Goal: Transaction & Acquisition: Purchase product/service

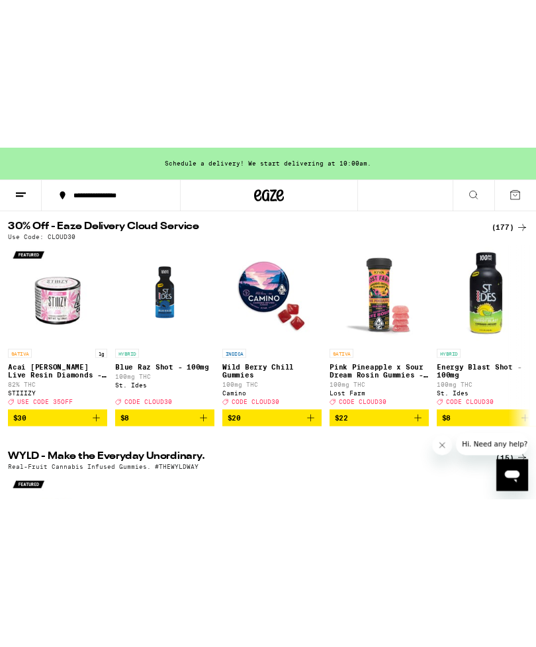
scroll to position [68, 0]
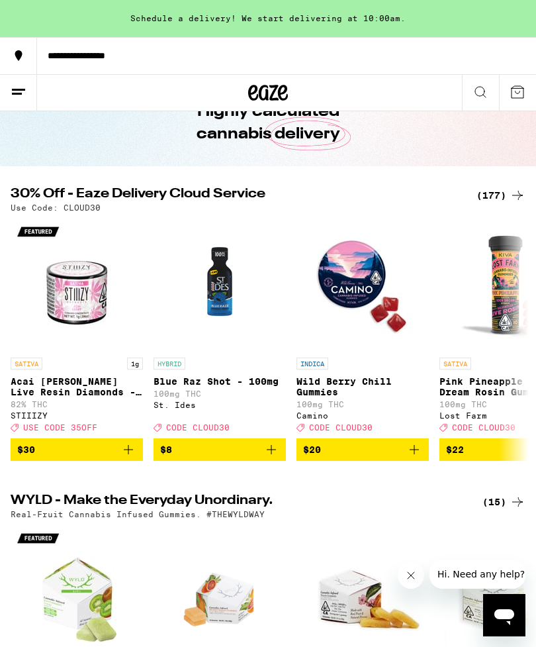
click at [34, 86] on button at bounding box center [18, 93] width 37 height 36
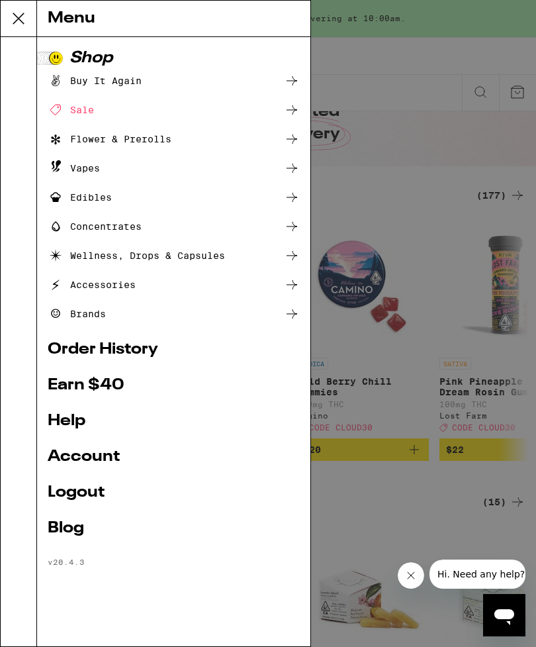
click at [99, 145] on div "Flower & Prerolls" at bounding box center [110, 139] width 124 height 16
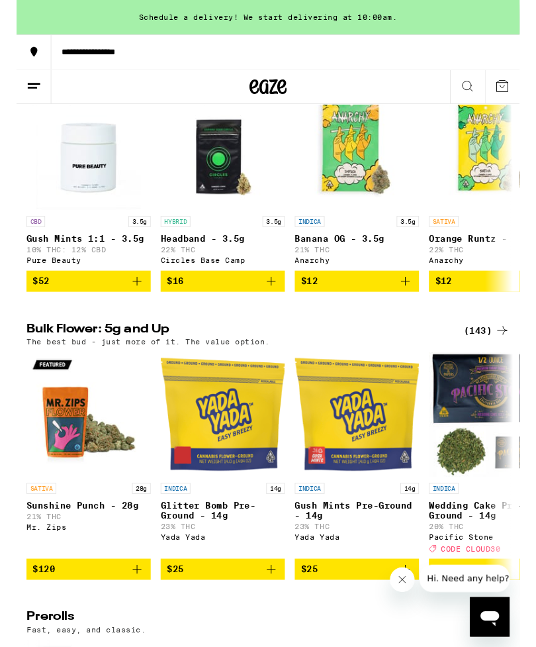
scroll to position [188, 0]
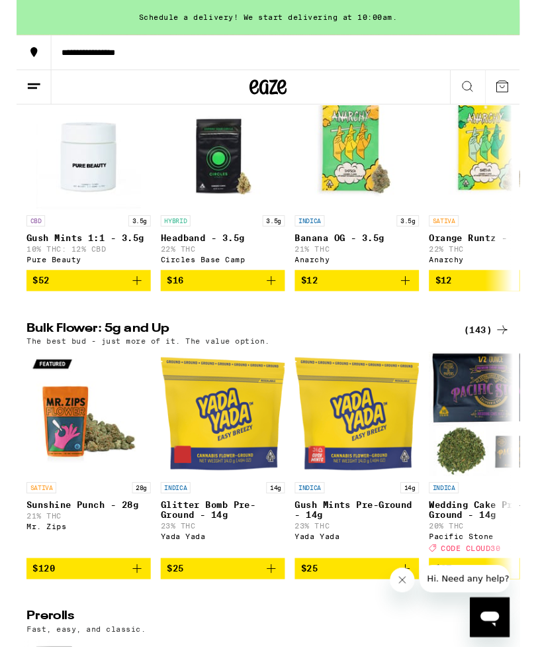
click at [492, 352] on div "(143)" at bounding box center [501, 352] width 49 height 16
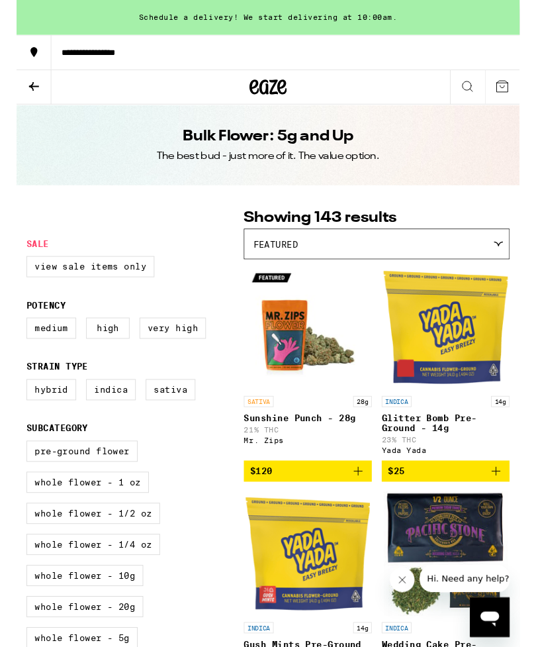
click at [167, 348] on label "Very High" at bounding box center [166, 349] width 71 height 23
click at [14, 341] on input "Very High" at bounding box center [13, 340] width 1 height 1
checkbox input "true"
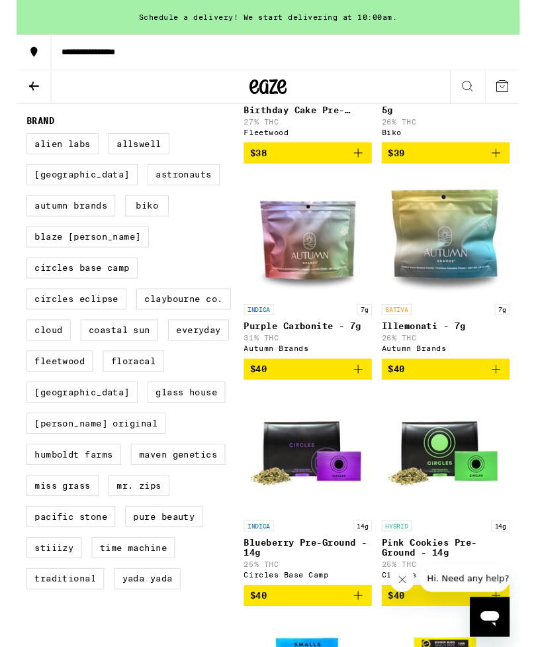
scroll to position [592, 0]
click at [47, 595] on label "STIIIZY" at bounding box center [40, 583] width 59 height 23
click at [14, 144] on input "STIIIZY" at bounding box center [13, 144] width 1 height 1
checkbox input "true"
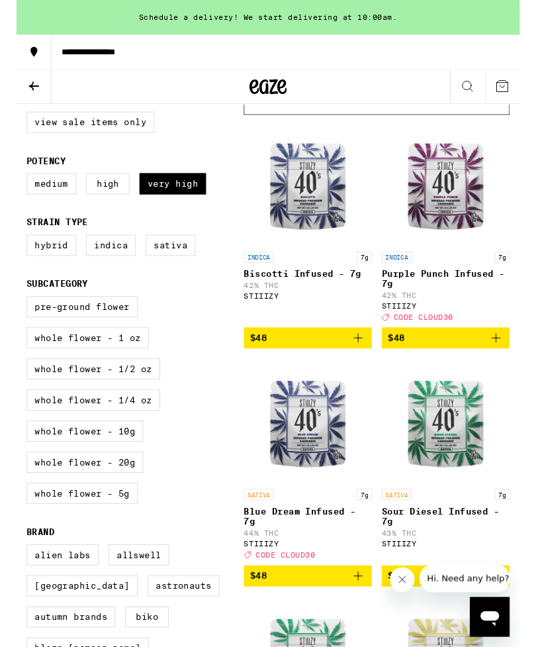
scroll to position [154, 0]
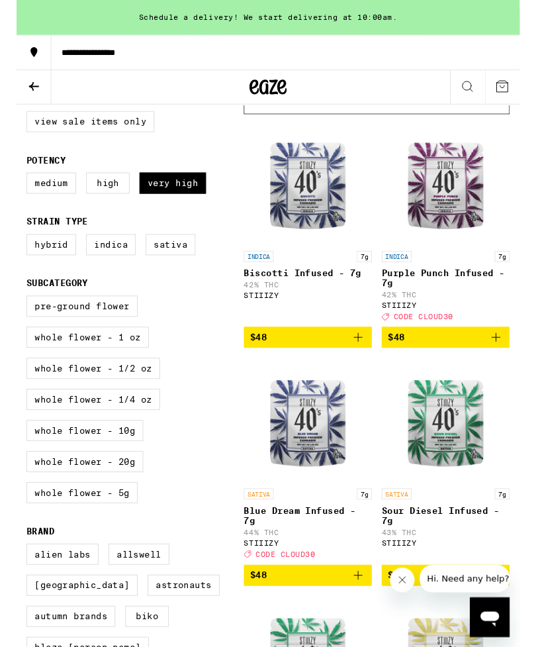
click at [507, 368] on icon "Add to bag" at bounding box center [511, 360] width 16 height 16
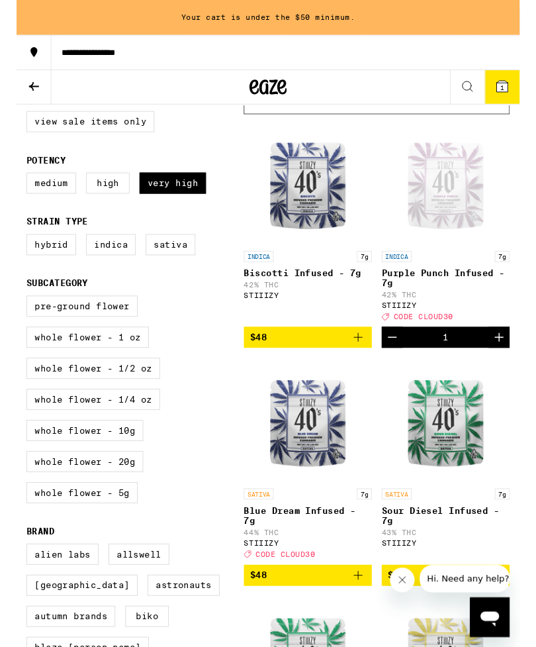
click at [367, 625] on button "$48" at bounding box center [310, 613] width 136 height 23
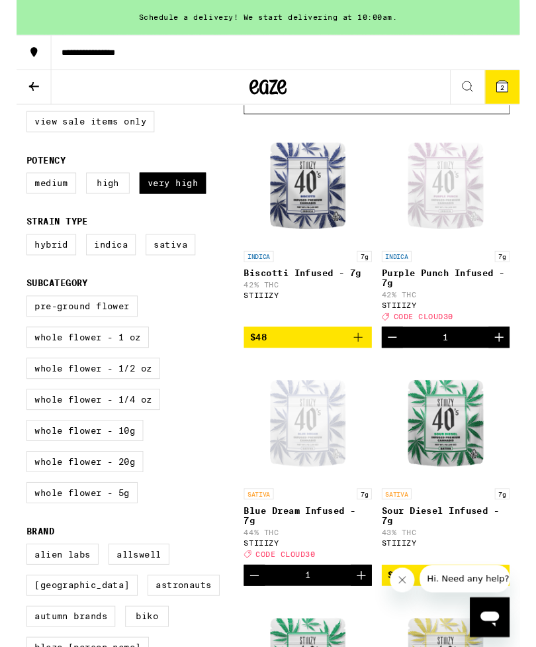
click at [403, 575] on icon "Close message from company" at bounding box center [403, 580] width 11 height 11
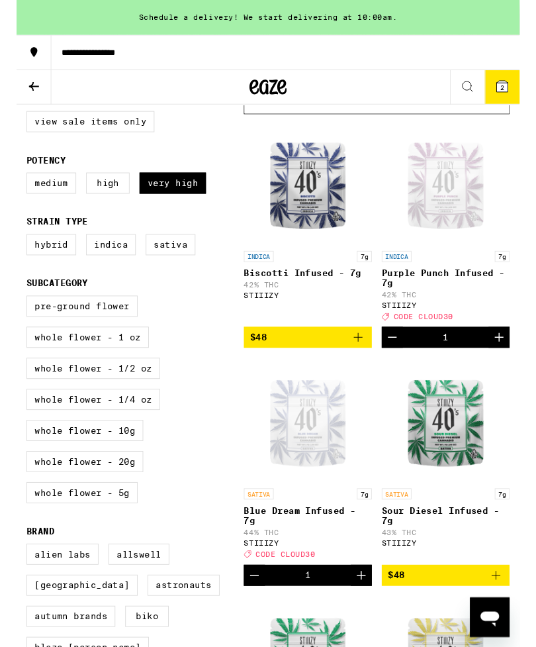
click at [513, 99] on icon at bounding box center [518, 92] width 16 height 16
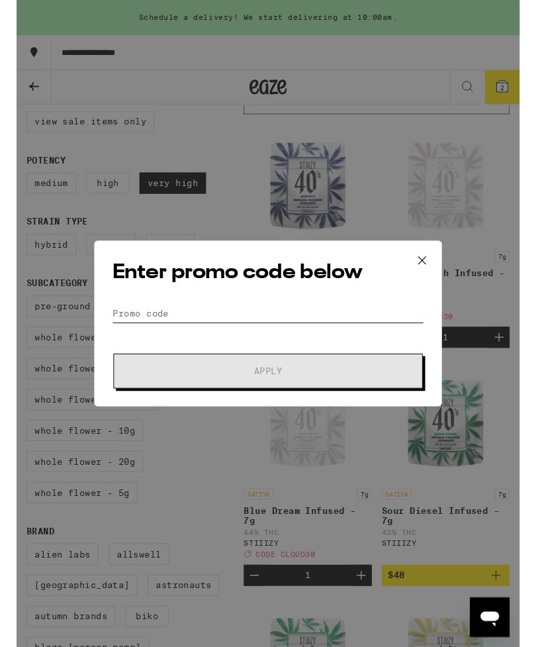
click at [131, 324] on input "Promo Code" at bounding box center [268, 334] width 332 height 20
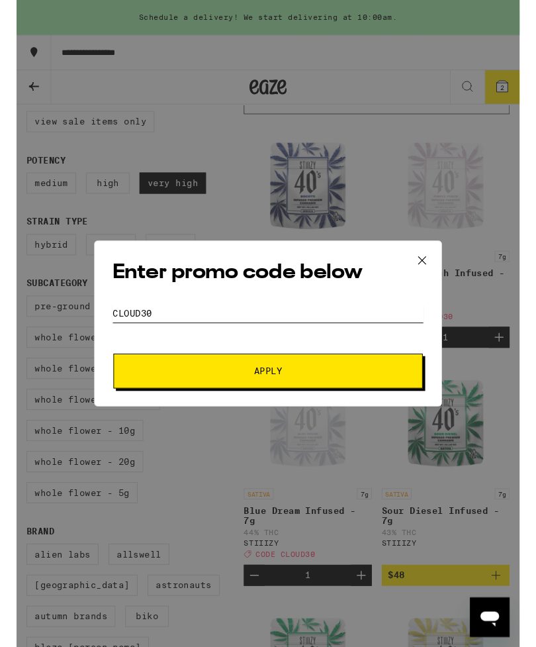
type input "Cloud30"
click at [392, 395] on button "Apply" at bounding box center [268, 395] width 330 height 37
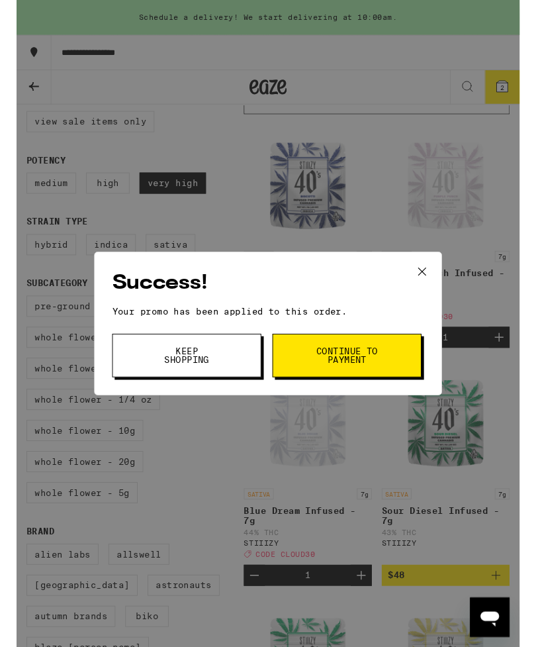
click at [181, 381] on span "Keep Shopping" at bounding box center [182, 379] width 68 height 19
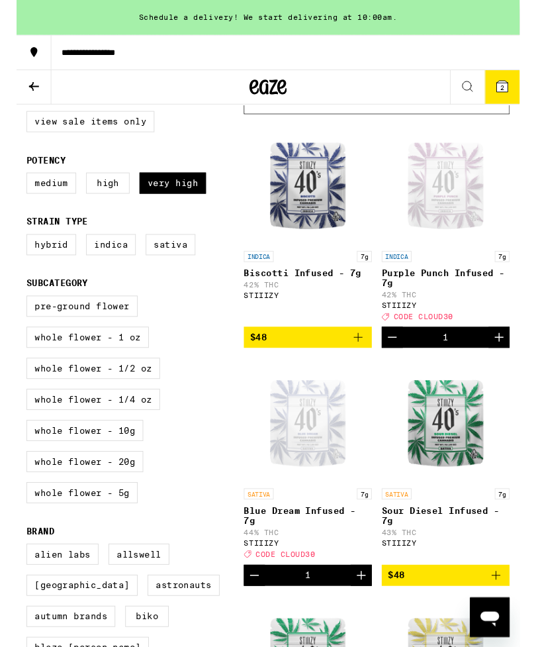
click at [509, 117] on div "Featured" at bounding box center [384, 105] width 282 height 31
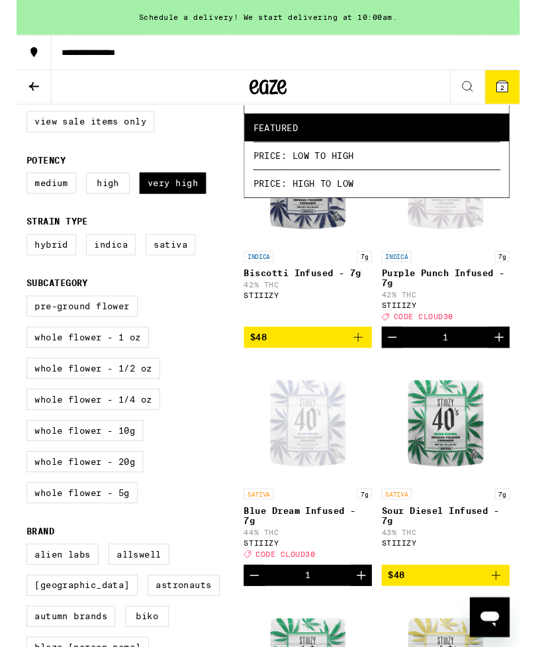
click at [527, 87] on button "2" at bounding box center [517, 93] width 37 height 36
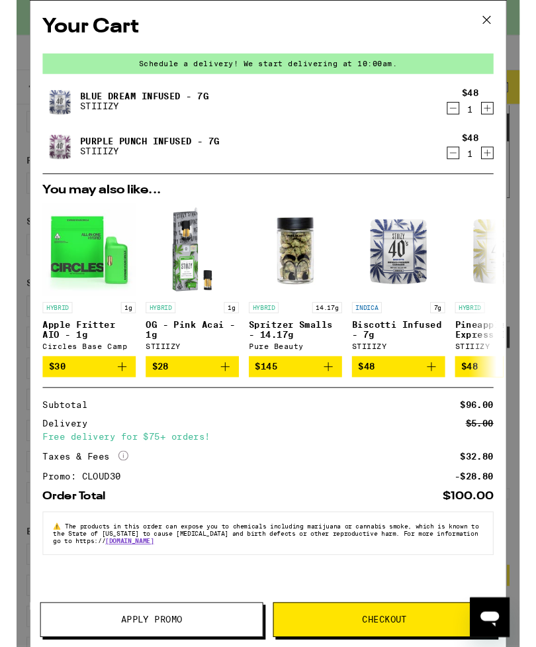
click at [507, 115] on icon "Increment" at bounding box center [502, 115] width 12 height 16
click at [503, 17] on icon at bounding box center [501, 21] width 20 height 20
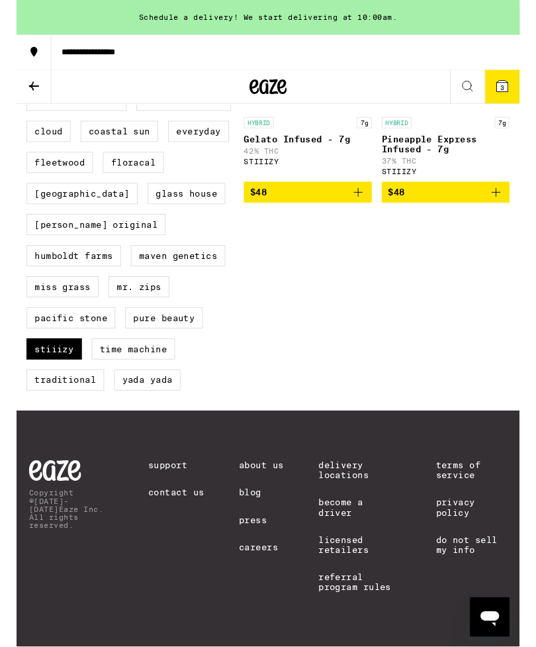
scroll to position [844, 0]
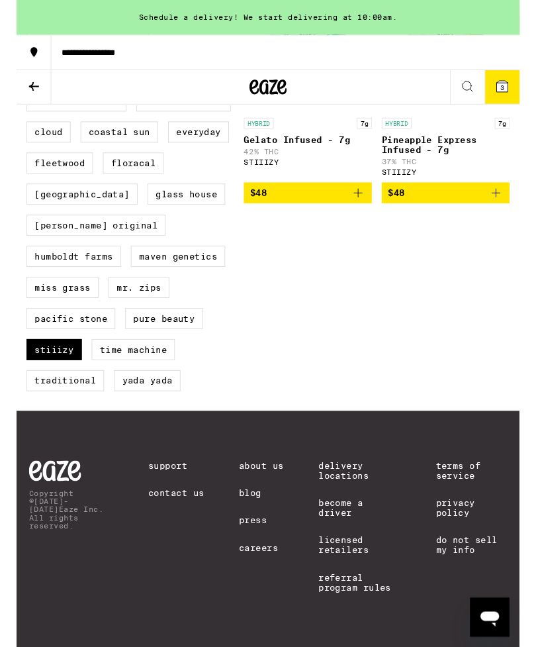
click at [39, 361] on label "STIIIZY" at bounding box center [40, 372] width 59 height 23
checkbox input "false"
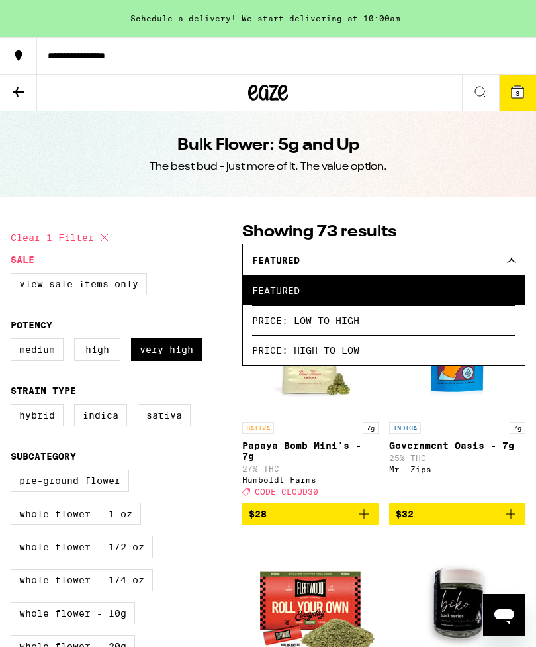
click at [268, 325] on span "Price: Low to High" at bounding box center [384, 320] width 264 height 30
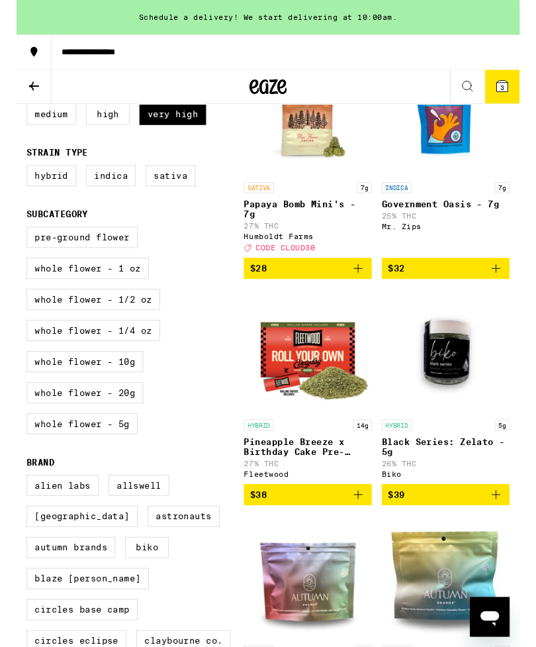
scroll to position [228, 0]
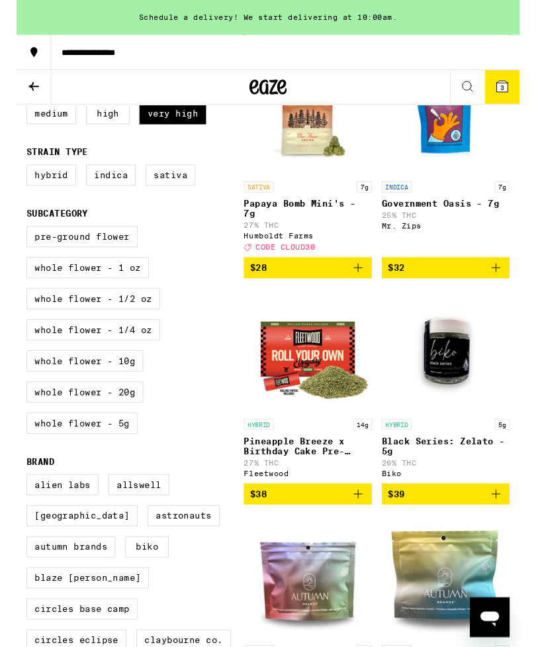
click at [43, 330] on label "Whole Flower - 1/2 oz" at bounding box center [82, 318] width 142 height 23
click at [14, 244] on input "Whole Flower - 1/2 oz" at bounding box center [13, 243] width 1 height 1
checkbox input "true"
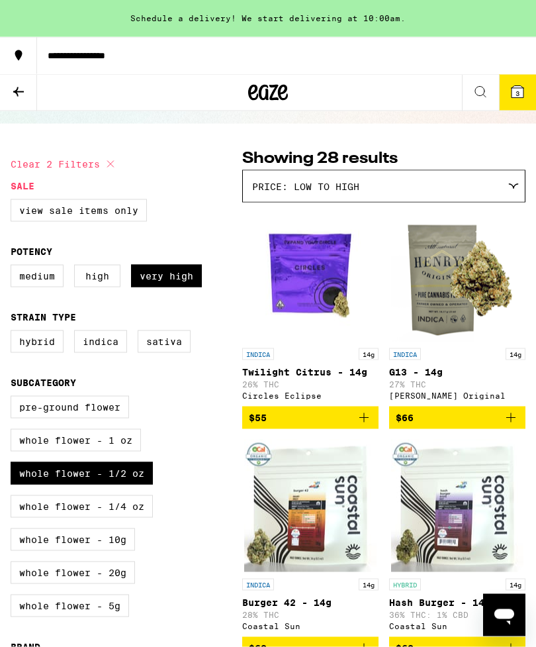
scroll to position [74, 0]
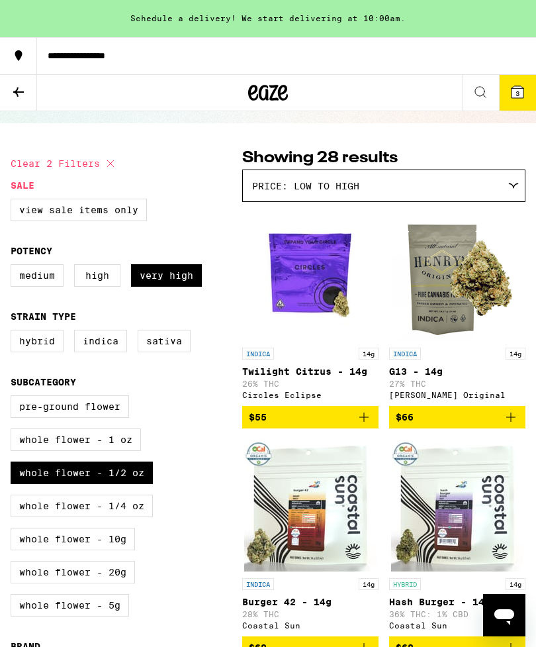
click at [12, 517] on label "Whole Flower - 1/4 oz" at bounding box center [82, 506] width 142 height 23
click at [13, 398] on input "Whole Flower - 1/4 oz" at bounding box center [13, 397] width 1 height 1
checkbox input "true"
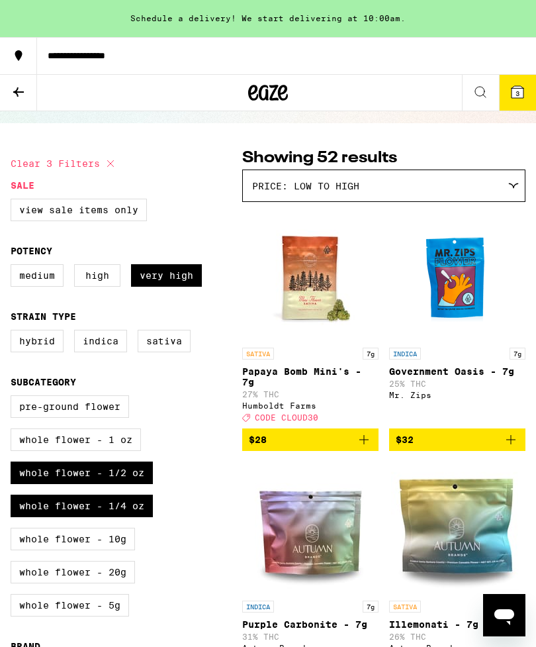
click at [98, 484] on label "Whole Flower - 1/2 oz" at bounding box center [82, 473] width 142 height 23
click at [14, 398] on input "Whole Flower - 1/2 oz" at bounding box center [13, 397] width 1 height 1
checkbox input "false"
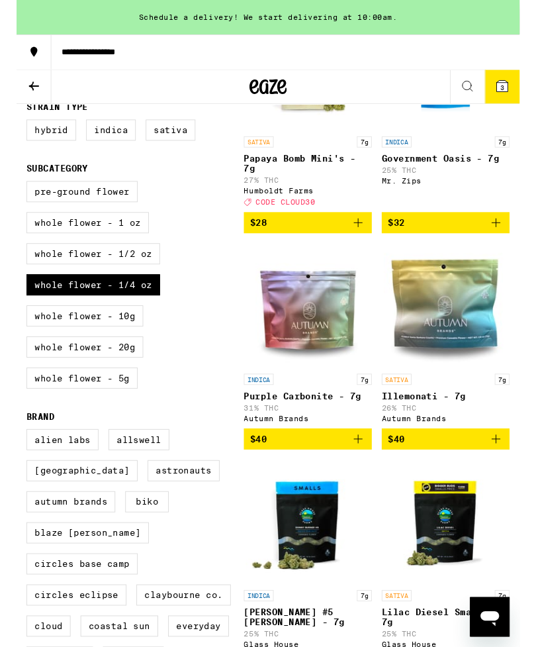
scroll to position [278, 0]
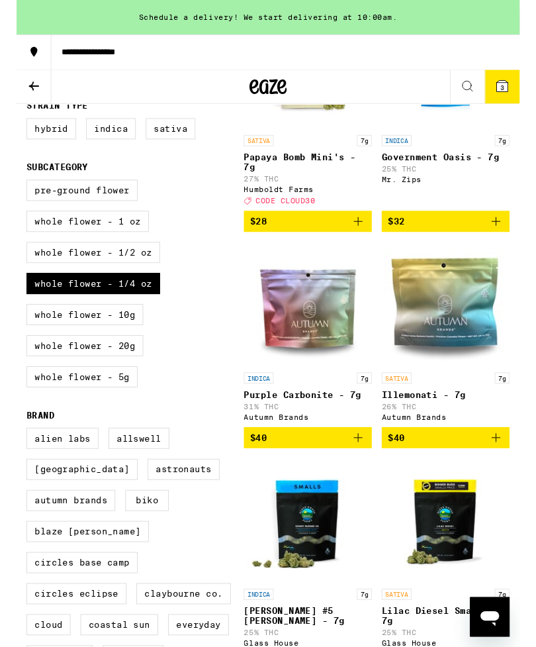
click at [354, 475] on span "$40" at bounding box center [310, 467] width 123 height 16
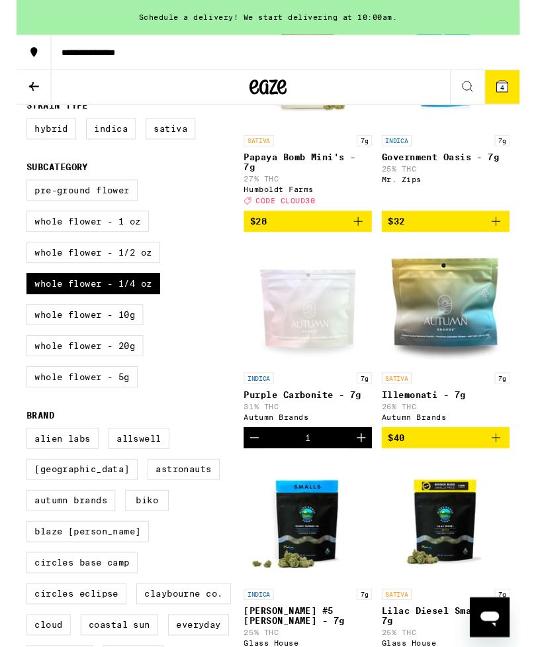
click at [505, 90] on button "4" at bounding box center [517, 93] width 37 height 36
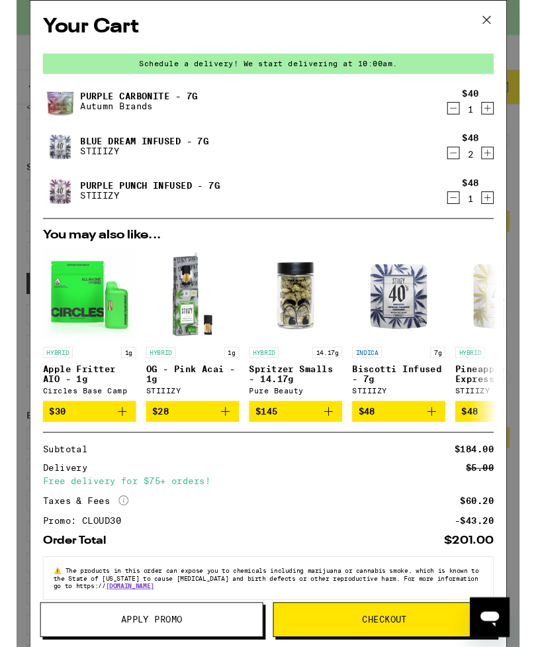
click at [70, 195] on link "Purple Punch Infused - 7g" at bounding box center [142, 198] width 149 height 11
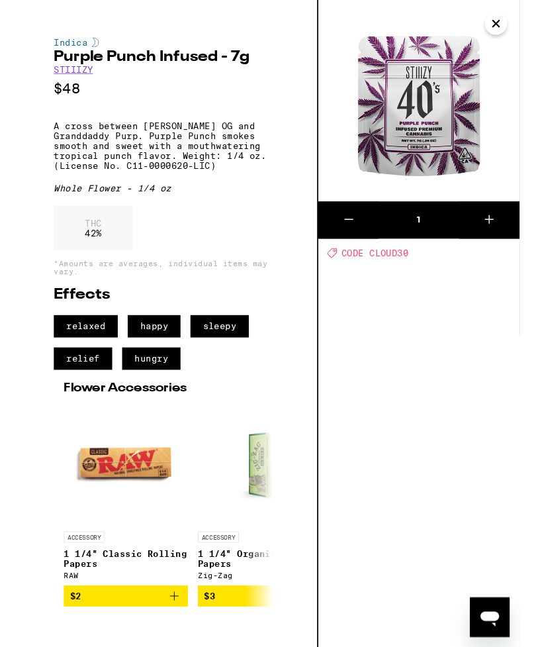
click at [499, 25] on button "Close" at bounding box center [511, 25] width 24 height 24
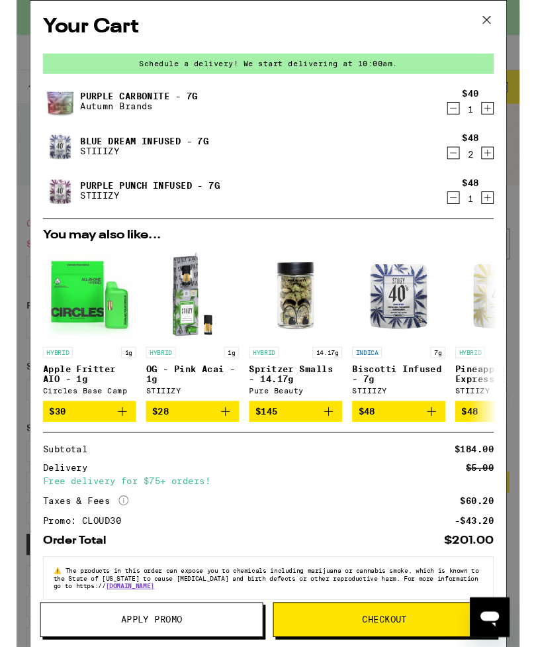
click at [505, 21] on icon at bounding box center [501, 21] width 20 height 20
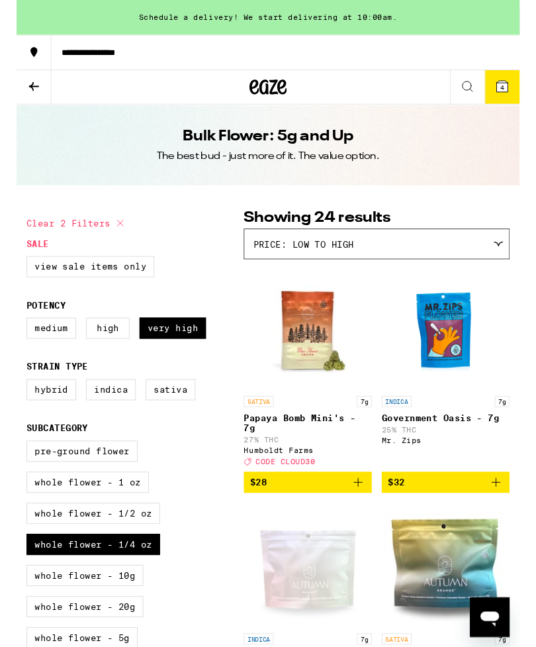
click at [34, 98] on button at bounding box center [18, 93] width 37 height 36
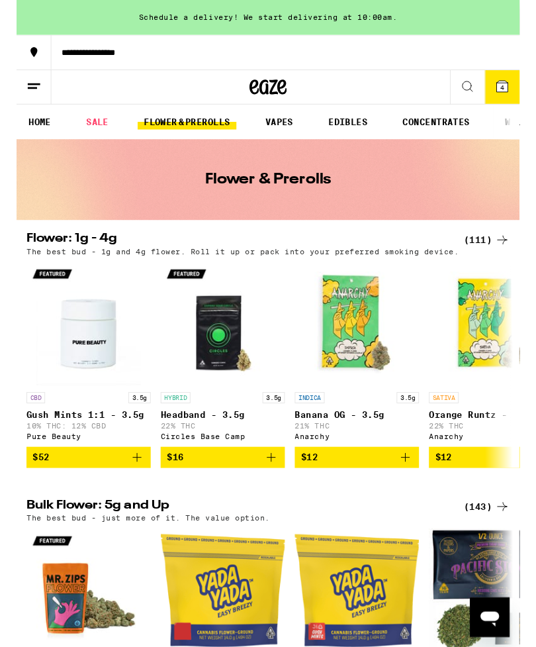
click at [297, 128] on link "VAPES" at bounding box center [279, 130] width 43 height 16
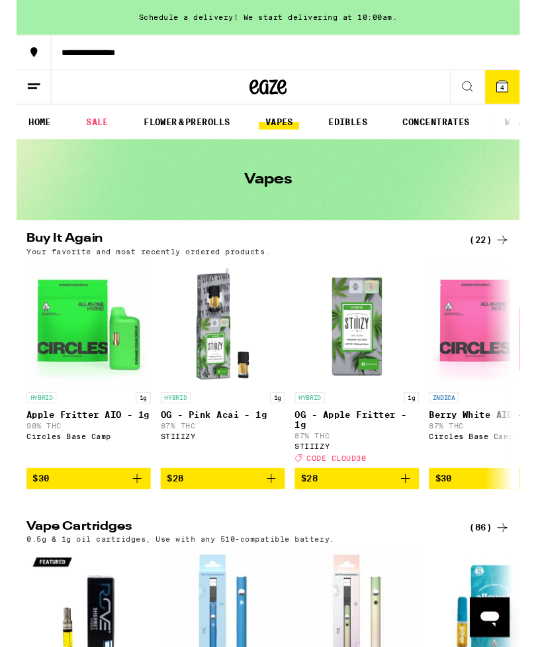
click at [92, 124] on link "SALE" at bounding box center [86, 130] width 37 height 16
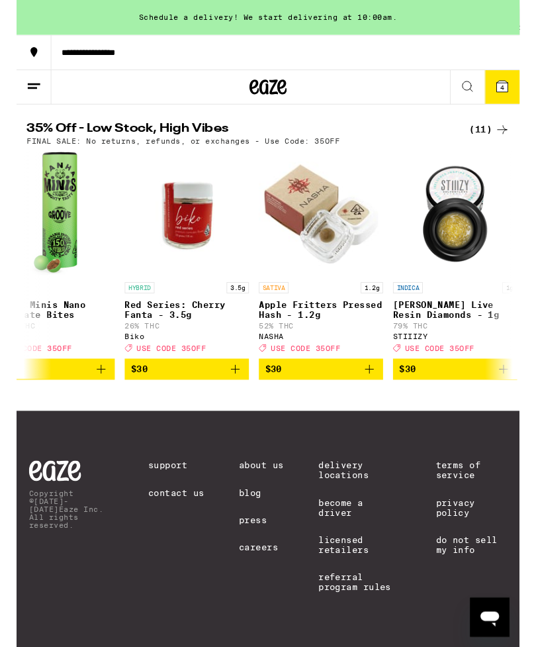
scroll to position [0, 181]
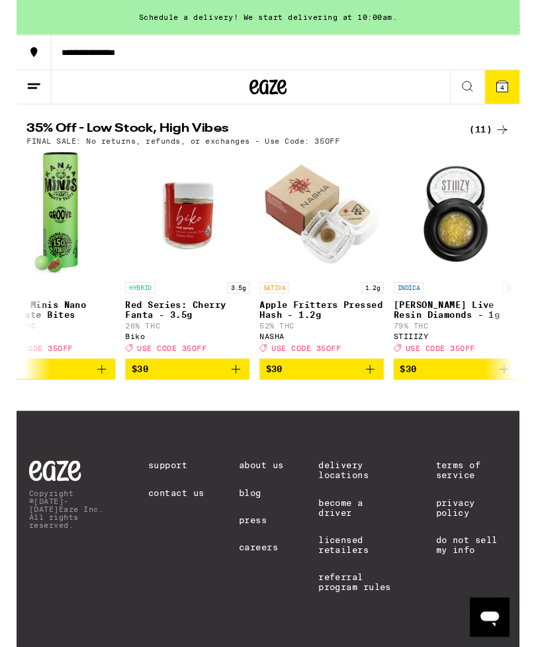
click at [28, 89] on button at bounding box center [18, 93] width 37 height 36
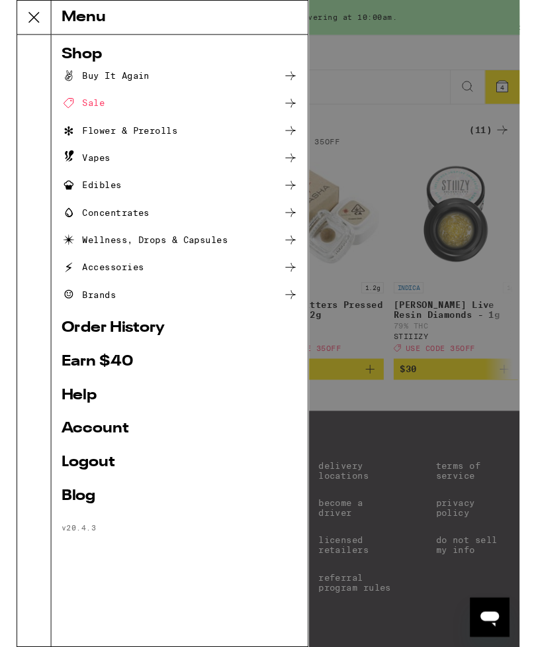
click at [81, 168] on div "Vapes" at bounding box center [74, 168] width 52 height 16
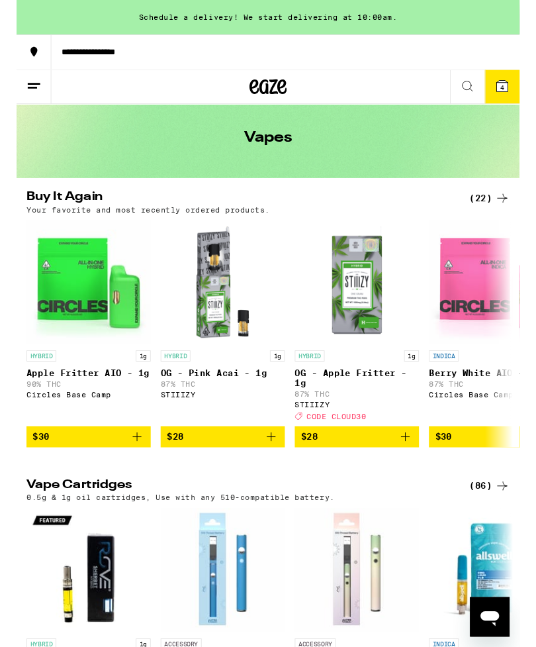
scroll to position [46, 0]
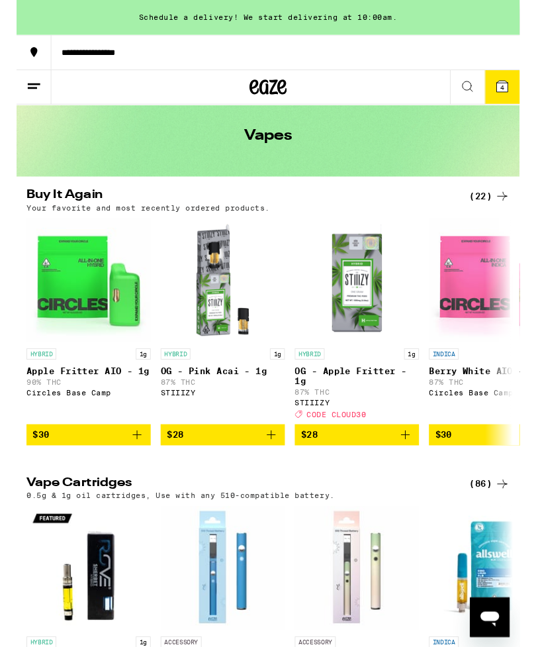
click at [497, 521] on div "(86)" at bounding box center [504, 516] width 43 height 16
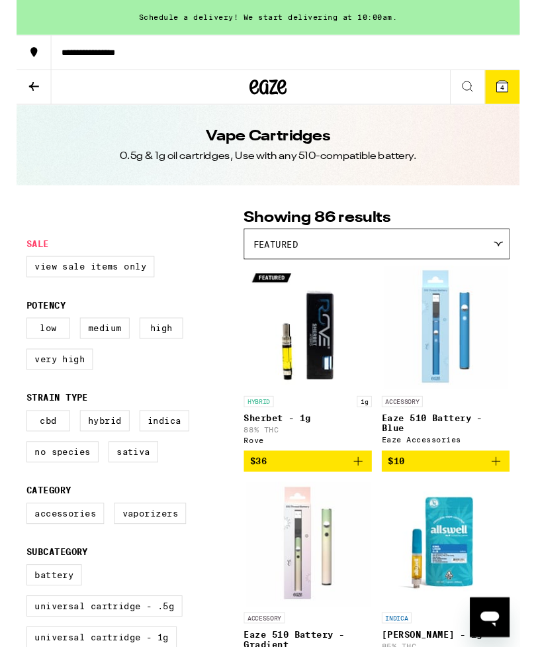
click at [159, 352] on label "High" at bounding box center [154, 349] width 46 height 23
click at [14, 341] on input "High" at bounding box center [13, 340] width 1 height 1
checkbox input "true"
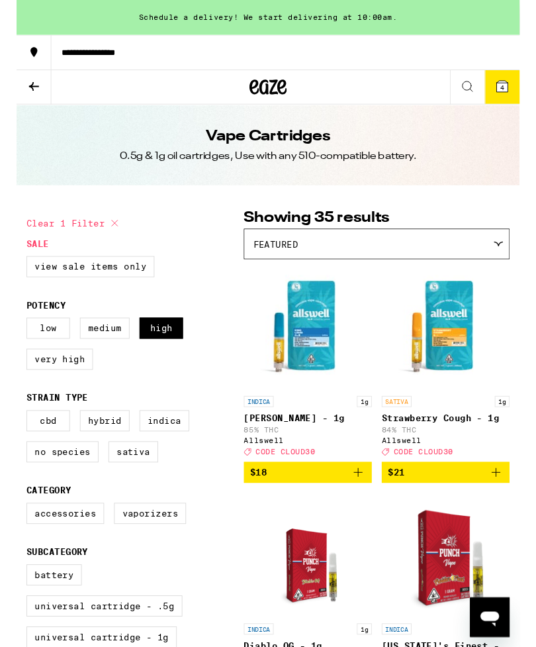
click at [47, 288] on label "View Sale Items Only" at bounding box center [79, 284] width 136 height 23
click at [14, 276] on input "View Sale Items Only" at bounding box center [13, 275] width 1 height 1
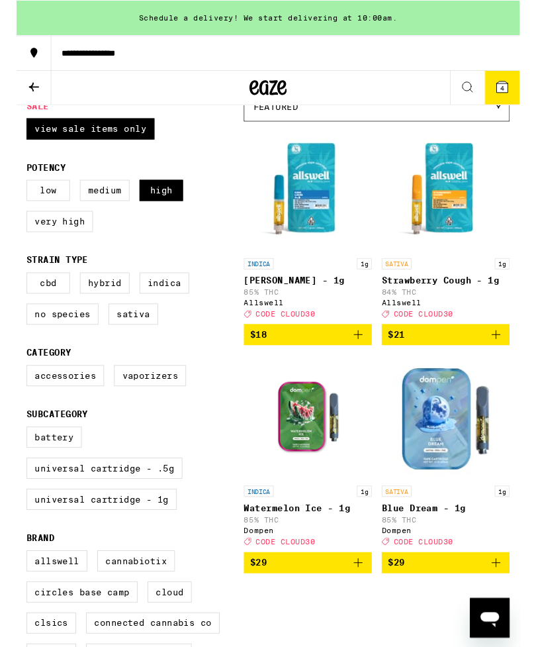
scroll to position [147, 0]
click at [63, 131] on label "View Sale Items Only" at bounding box center [79, 137] width 136 height 23
click at [14, 128] on input "View Sale Items Only" at bounding box center [13, 128] width 1 height 1
checkbox input "false"
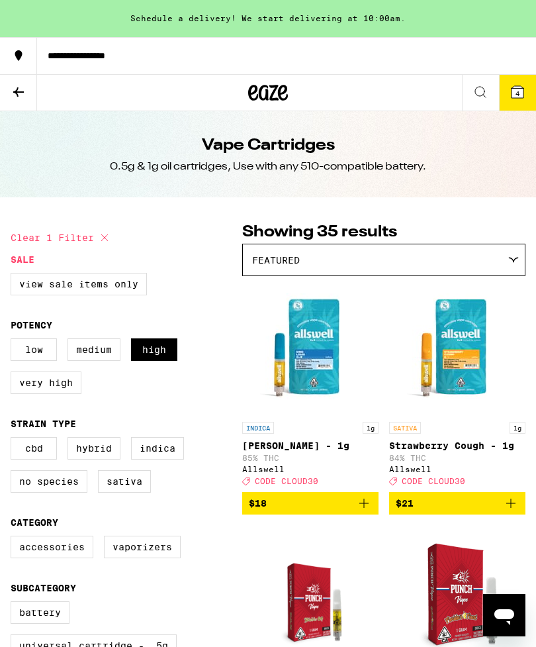
click at [511, 257] on div "Featured" at bounding box center [384, 259] width 282 height 31
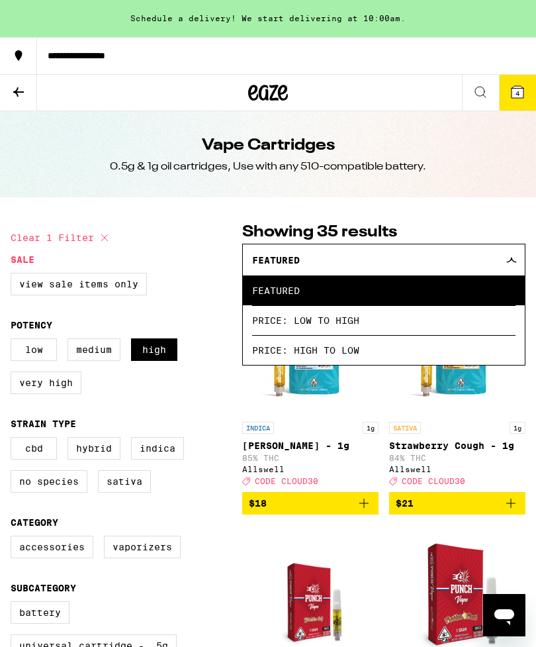
click at [334, 326] on span "Price: Low to High" at bounding box center [384, 320] width 264 height 30
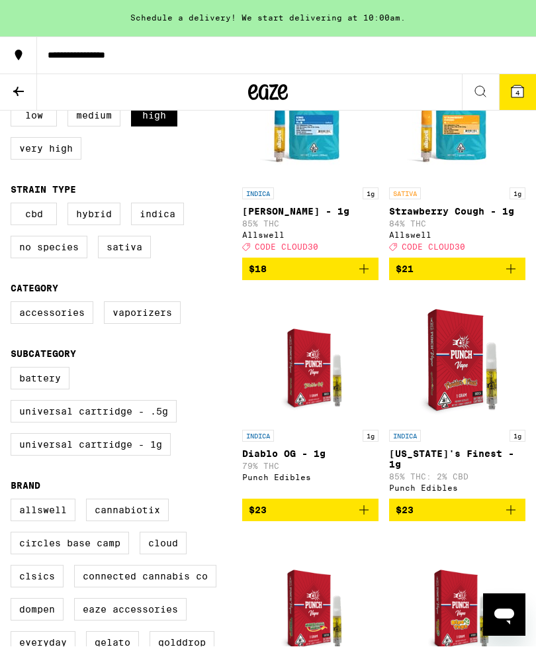
scroll to position [234, 0]
click at [169, 221] on label "Indica" at bounding box center [157, 214] width 53 height 23
click at [14, 205] on input "Indica" at bounding box center [13, 205] width 1 height 1
checkbox input "true"
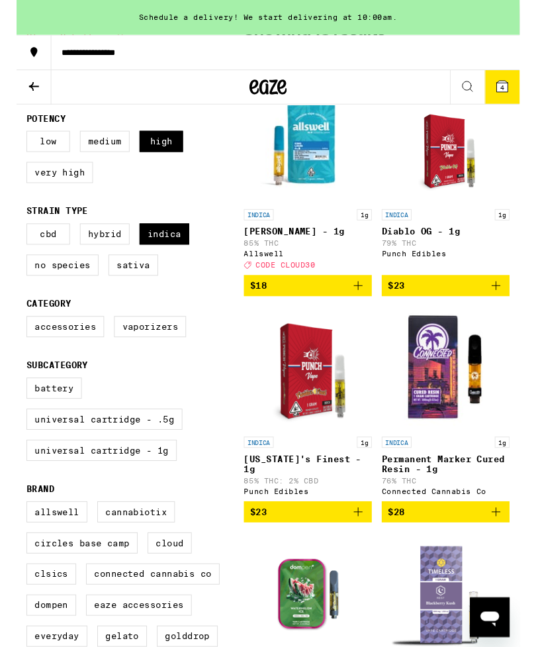
scroll to position [195, 0]
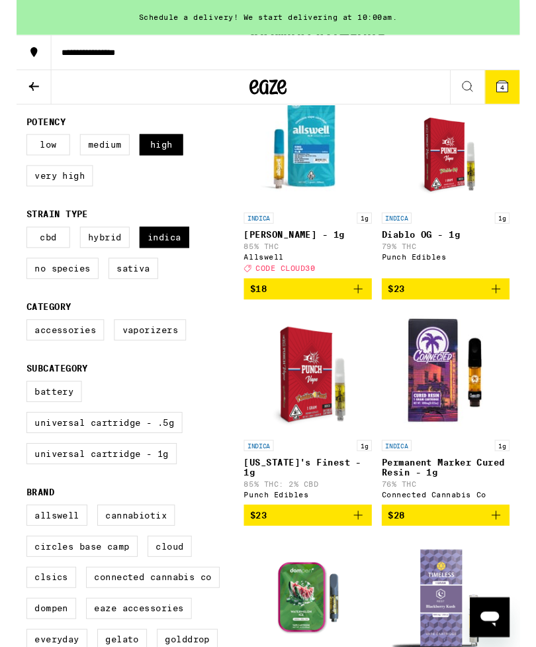
click at [321, 162] on img "Open page for King Louis XIII - 1g from Allswell" at bounding box center [310, 153] width 132 height 132
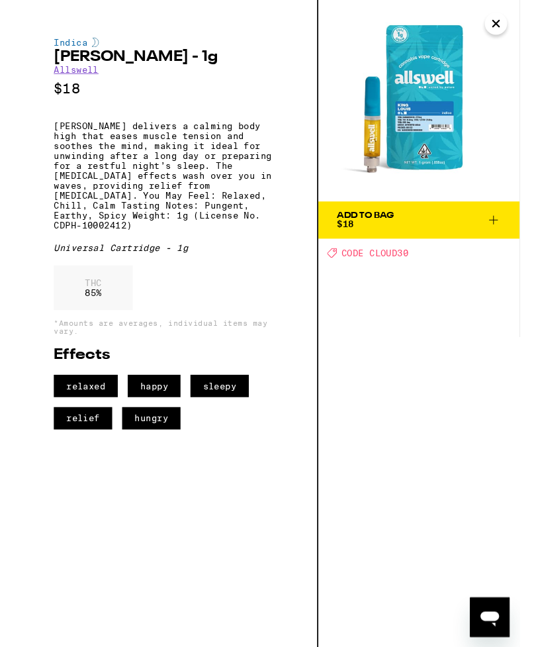
click at [509, 32] on icon "Close" at bounding box center [511, 25] width 16 height 20
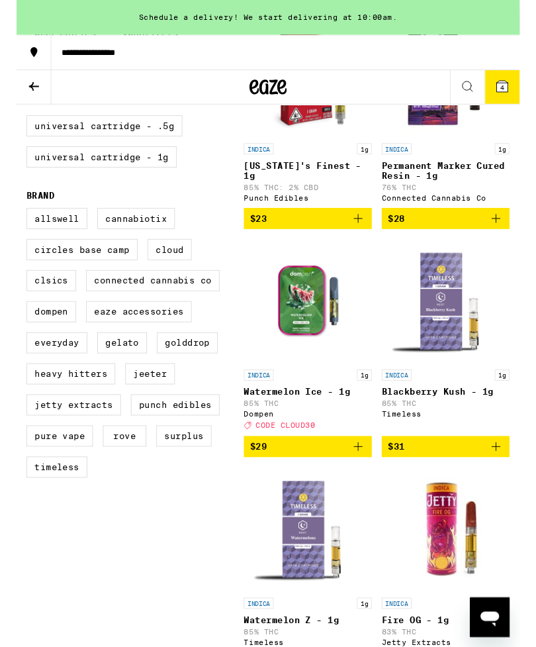
scroll to position [511, 0]
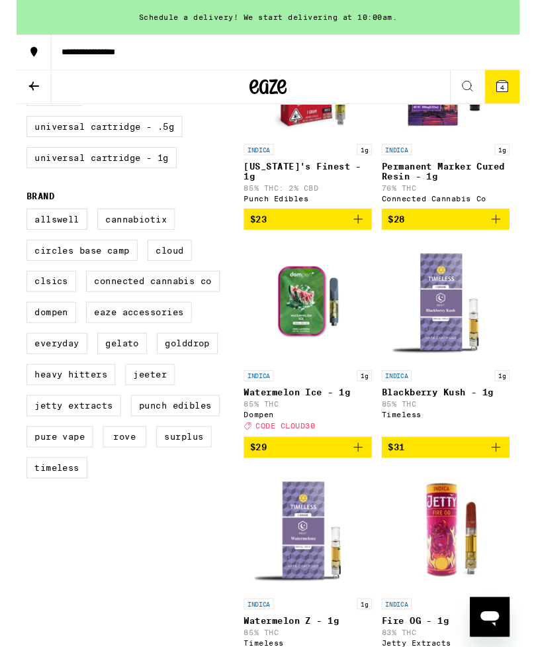
click at [453, 340] on img "Open page for Blackberry Kush - 1g from Timeless" at bounding box center [457, 322] width 132 height 132
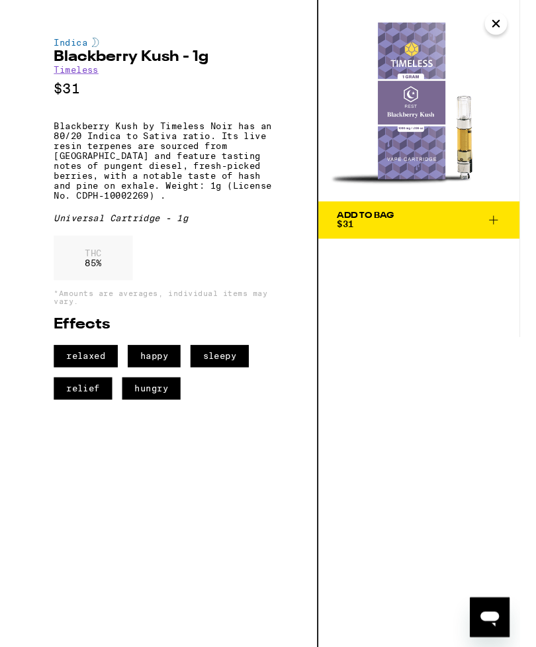
click at [506, 21] on icon "Close" at bounding box center [511, 25] width 16 height 20
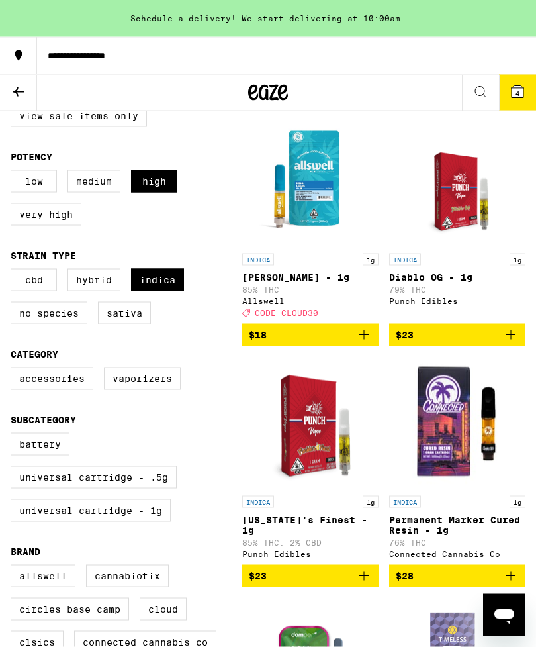
scroll to position [169, 0]
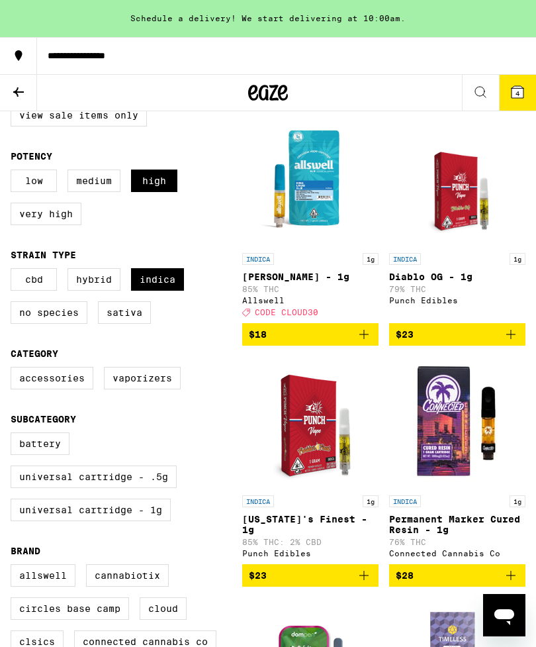
click at [127, 114] on label "View Sale Items Only" at bounding box center [79, 115] width 136 height 23
click at [14, 107] on input "View Sale Items Only" at bounding box center [13, 106] width 1 height 1
checkbox input "true"
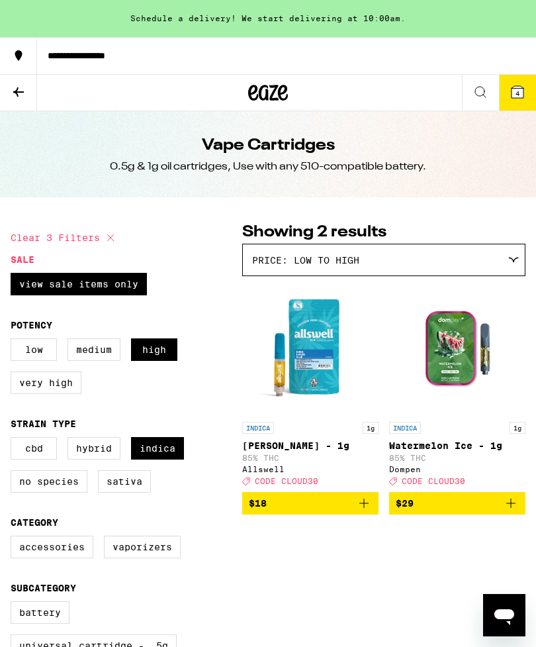
click at [160, 453] on label "Indica" at bounding box center [157, 448] width 53 height 23
click at [14, 440] on input "Indica" at bounding box center [13, 439] width 1 height 1
checkbox input "false"
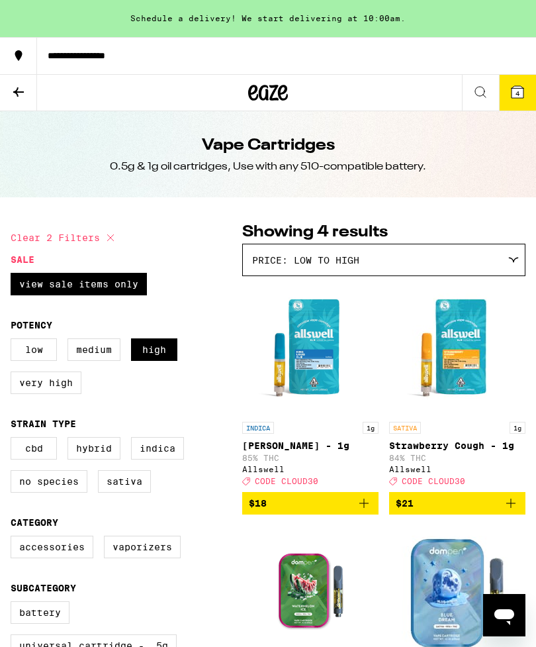
click at [461, 342] on img "Open page for Strawberry Cough - 1g from Allswell" at bounding box center [457, 349] width 132 height 132
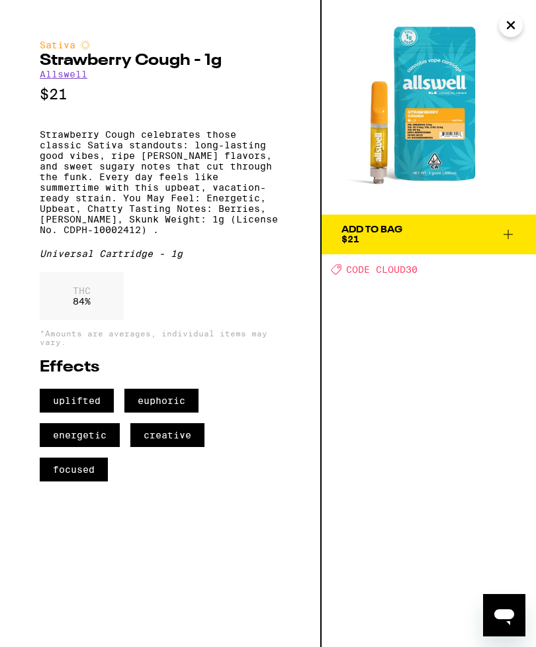
click at [405, 234] on span "Add To Bag $21" at bounding box center [429, 234] width 175 height 19
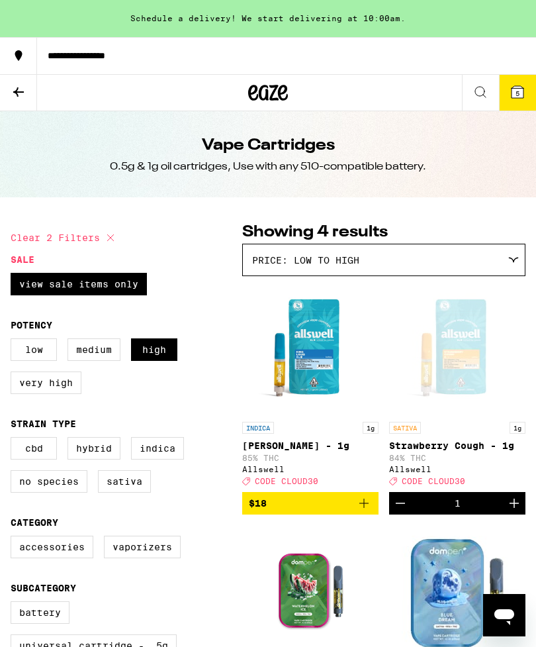
click at [514, 91] on icon at bounding box center [518, 92] width 12 height 12
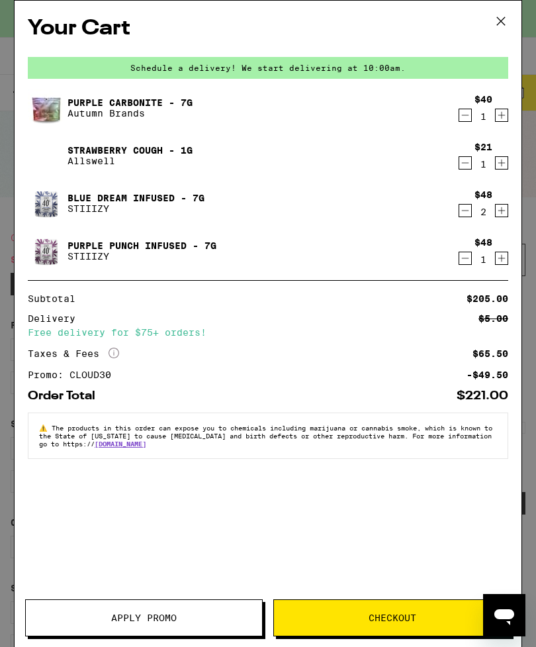
click at [348, 609] on button "Checkout" at bounding box center [393, 617] width 238 height 37
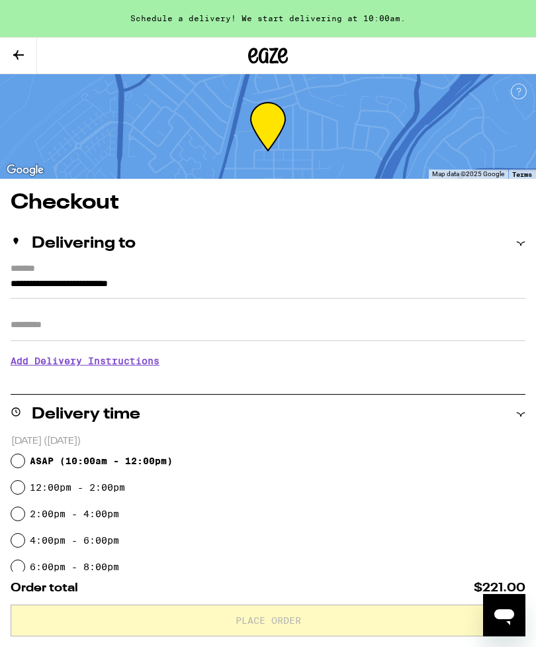
click at [140, 365] on h3 "Add Delivery Instructions" at bounding box center [268, 361] width 515 height 30
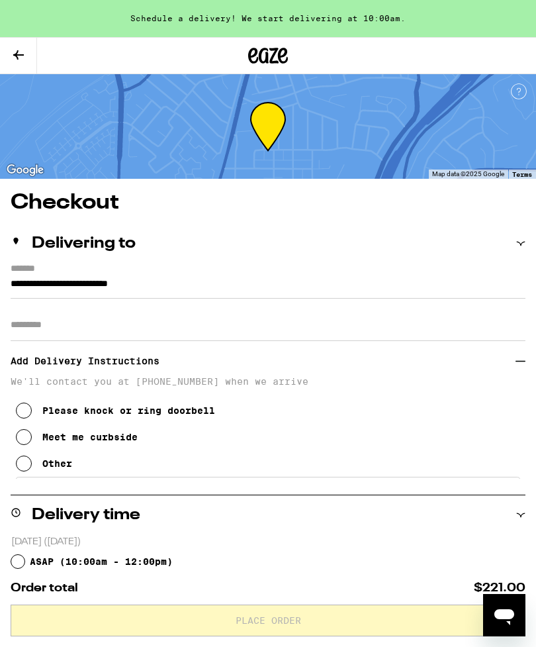
click at [93, 409] on button "Please knock or ring doorbell" at bounding box center [115, 410] width 199 height 26
click at [21, 558] on input "ASAP ( 10:00am - 12:00pm )" at bounding box center [17, 561] width 13 height 13
radio input "true"
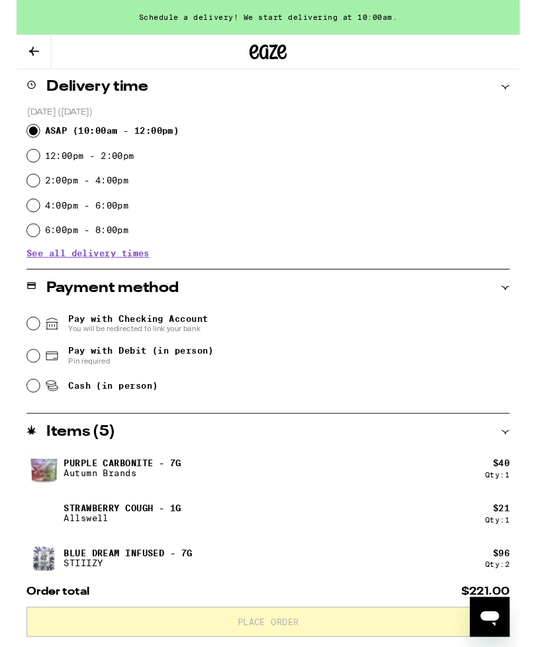
scroll to position [489, 0]
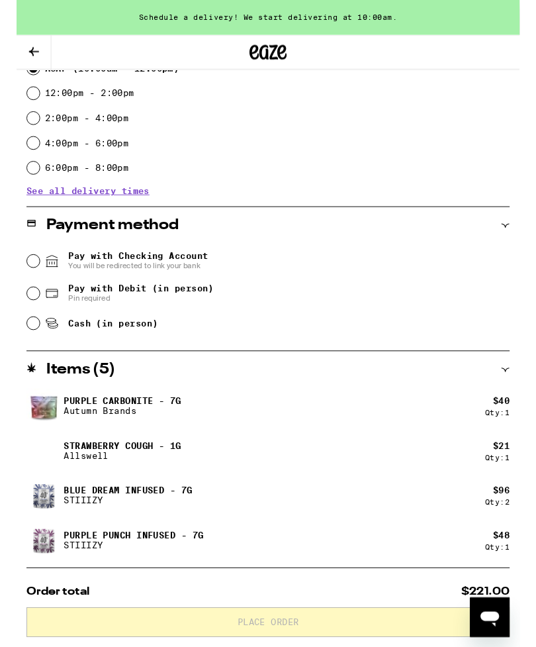
click at [5, 313] on div "**********" at bounding box center [268, 297] width 536 height 1188
click at [19, 317] on input "Pay with Debit (in person) Pin required" at bounding box center [17, 312] width 13 height 13
radio input "true"
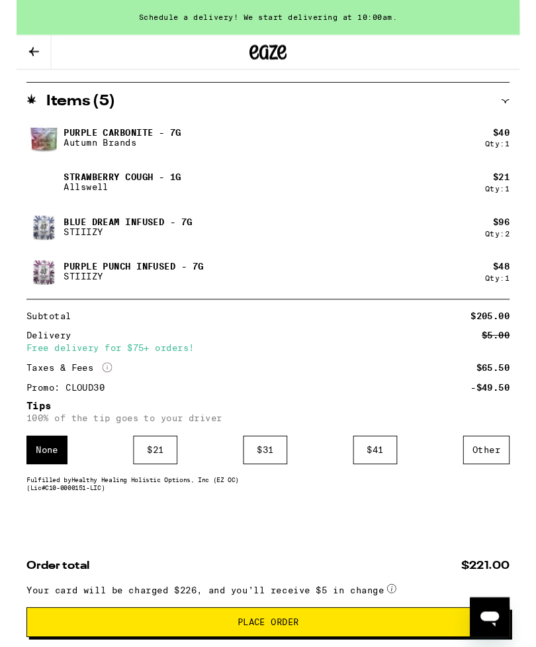
scroll to position [788, 0]
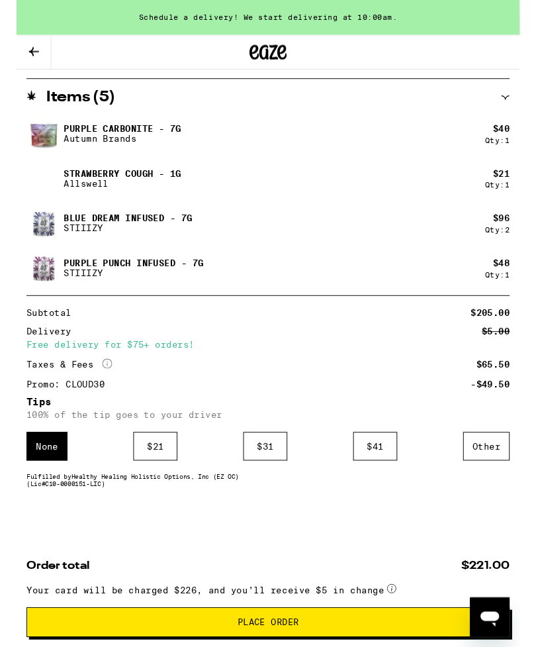
click at [496, 464] on div "Other" at bounding box center [501, 475] width 50 height 30
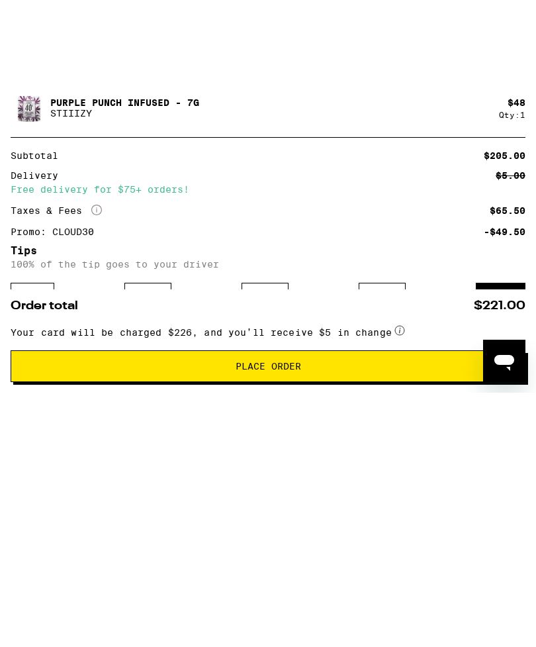
scroll to position [829, 0]
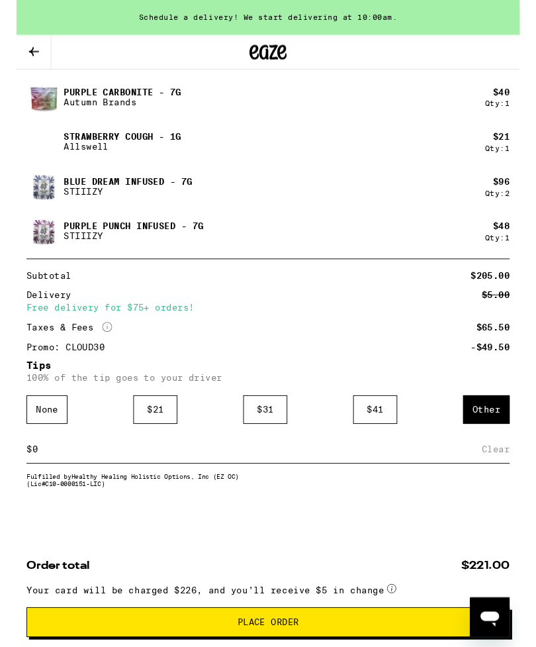
click at [81, 473] on input at bounding box center [256, 479] width 479 height 12
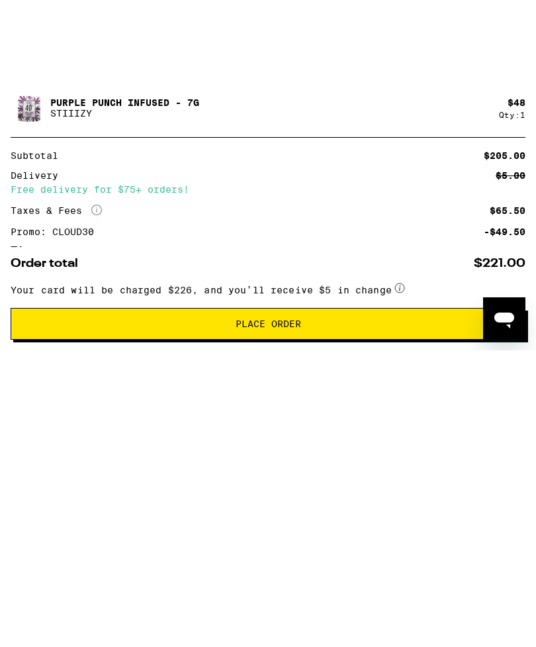
type input "8"
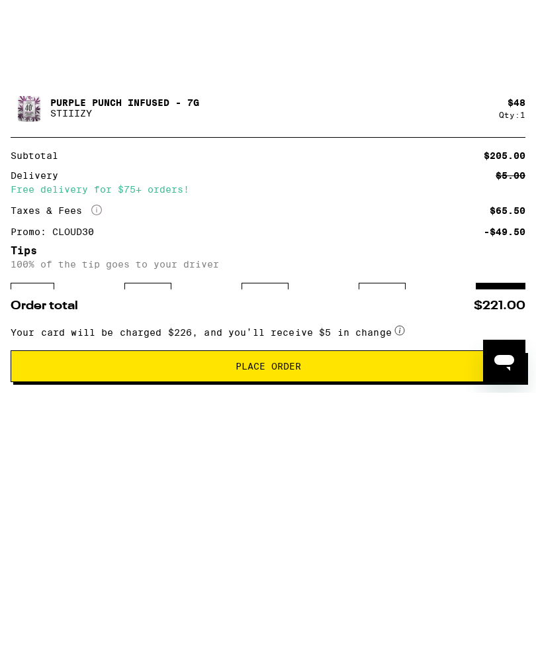
type input "18"
click at [512, 411] on div "Save" at bounding box center [514, 425] width 24 height 29
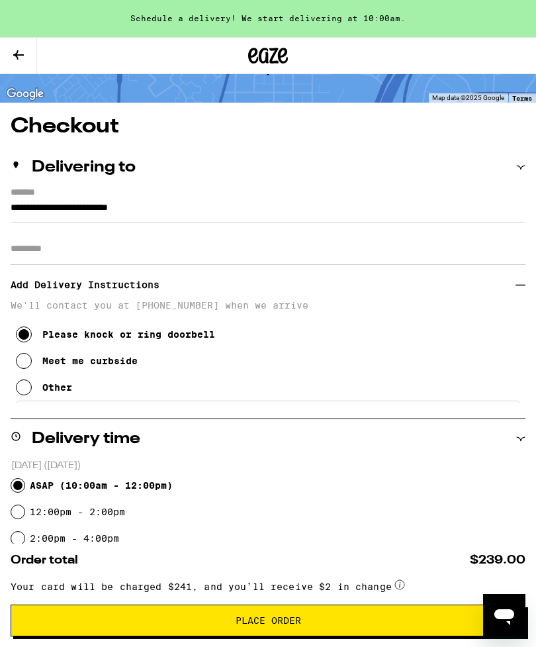
scroll to position [0, 0]
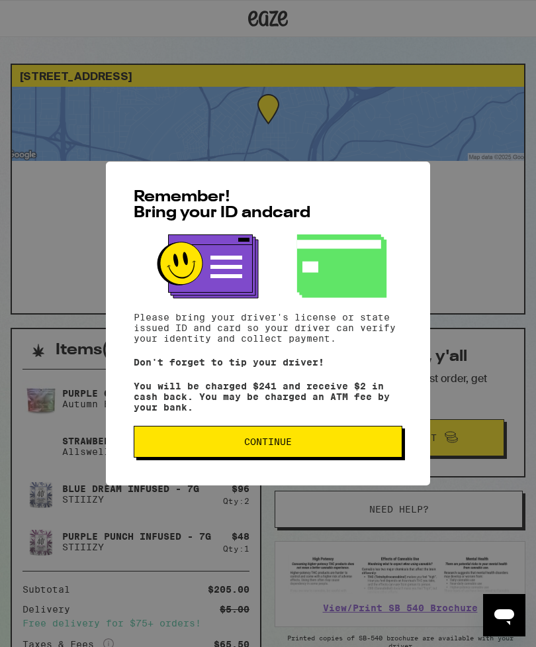
click at [199, 454] on button "Continue" at bounding box center [268, 442] width 269 height 32
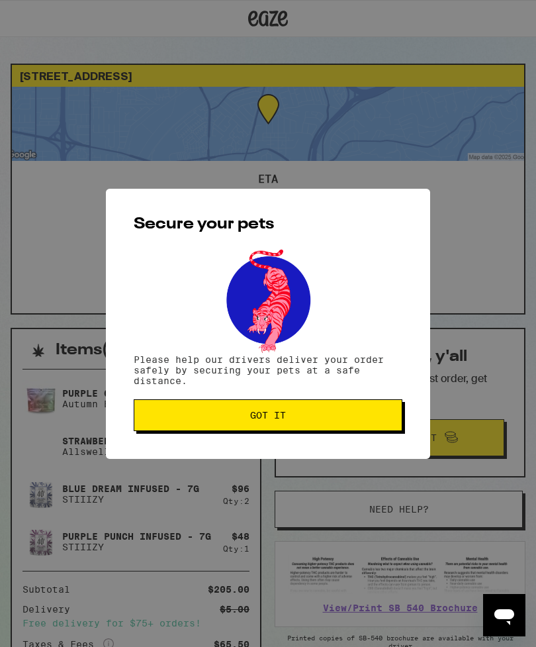
click at [211, 416] on span "Got it" at bounding box center [268, 415] width 246 height 9
